Goal: Check status: Check status

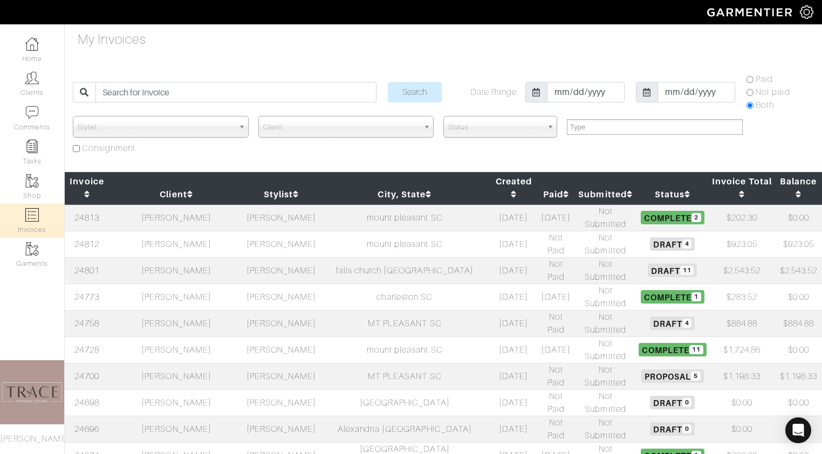
select select
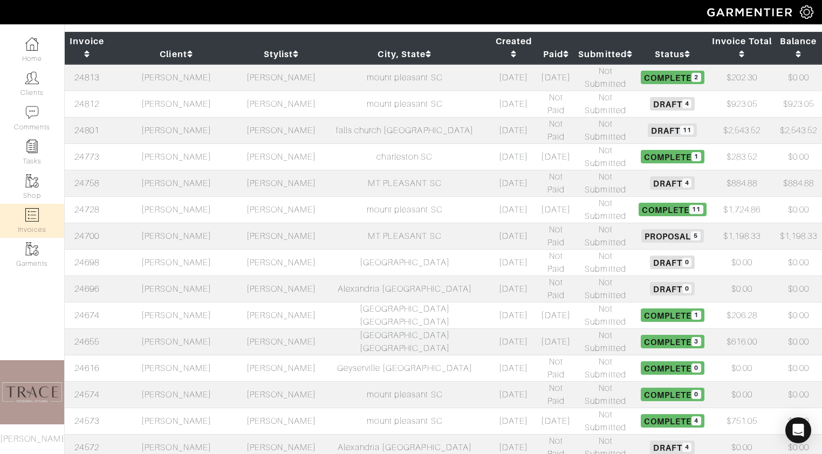
scroll to position [138, 0]
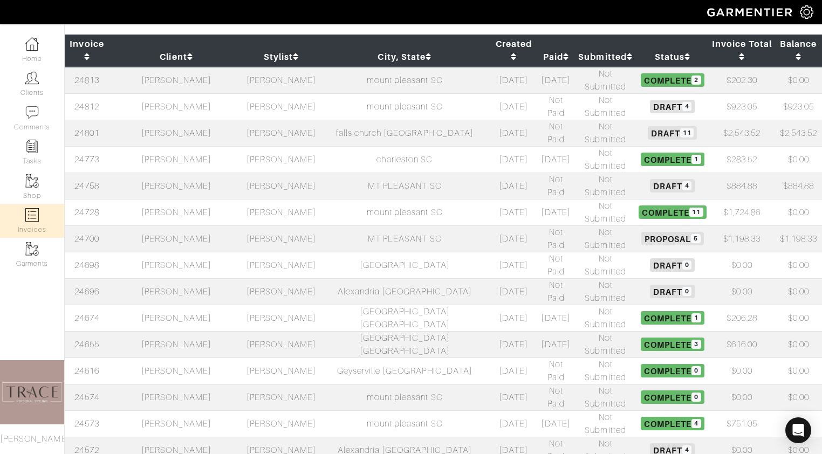
click at [186, 67] on td "[PERSON_NAME]" at bounding box center [176, 80] width 135 height 27
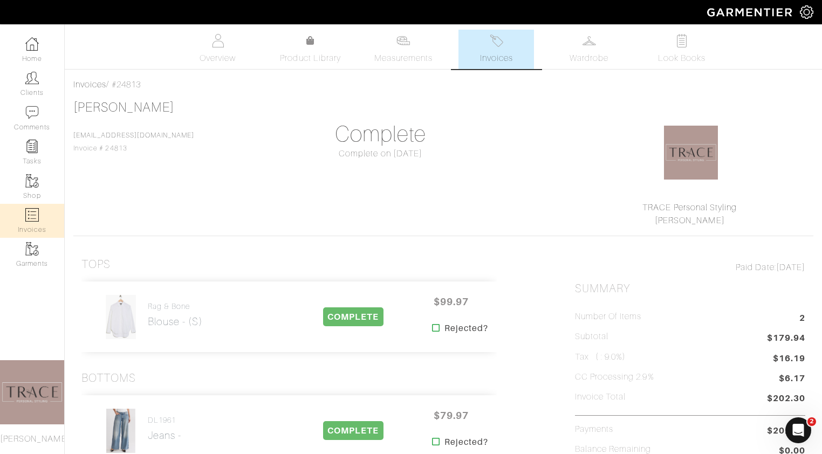
click at [29, 223] on link "Invoices" at bounding box center [32, 221] width 64 height 34
select select
